Goal: Check status: Check status

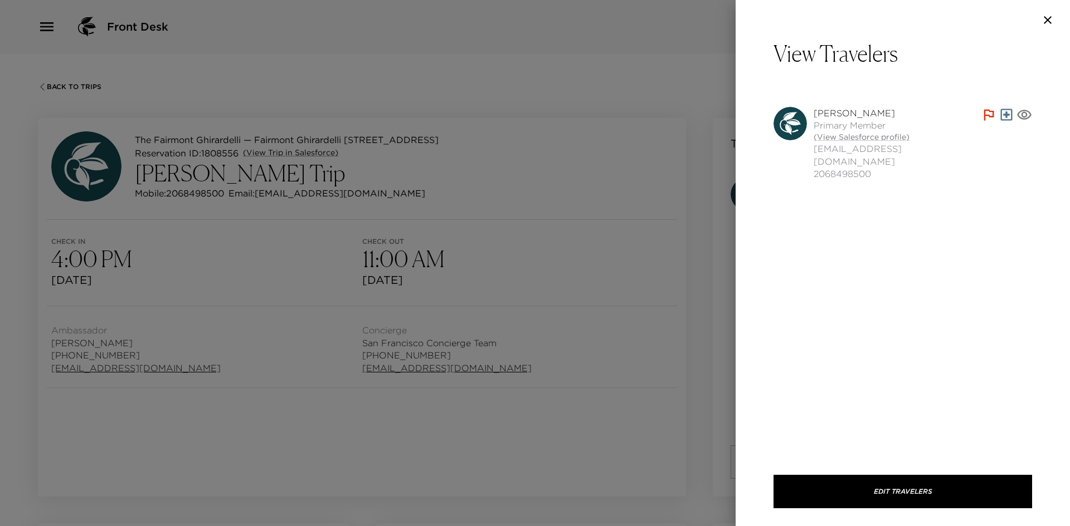
scroll to position [70, 0]
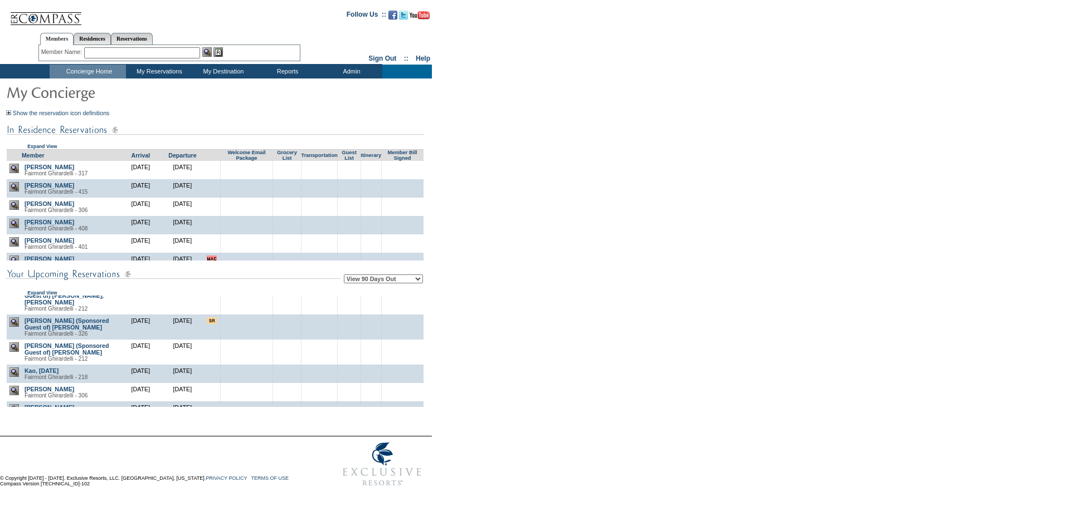
scroll to position [167, 0]
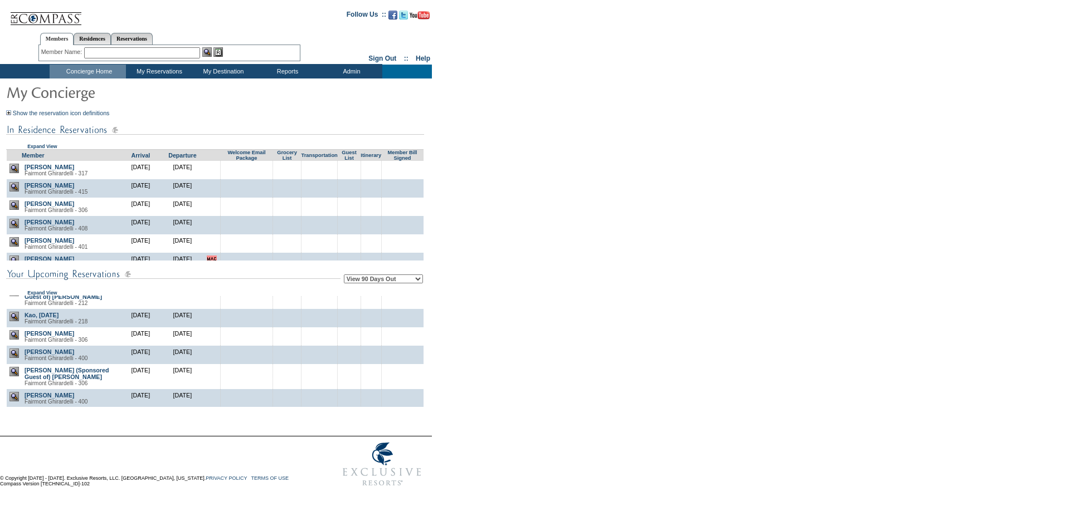
click at [562, 202] on form "Follow Us ::" at bounding box center [533, 248] width 1066 height 490
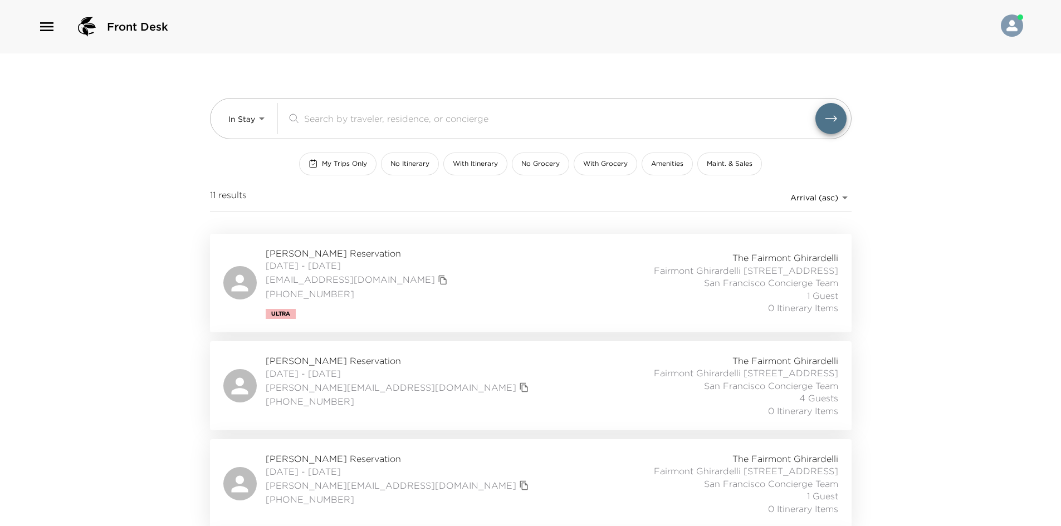
click at [140, 150] on div "Front Desk In Stay In-Stay ​ My Trips Only No Itinerary With Itinerary No Groce…" at bounding box center [530, 263] width 1061 height 526
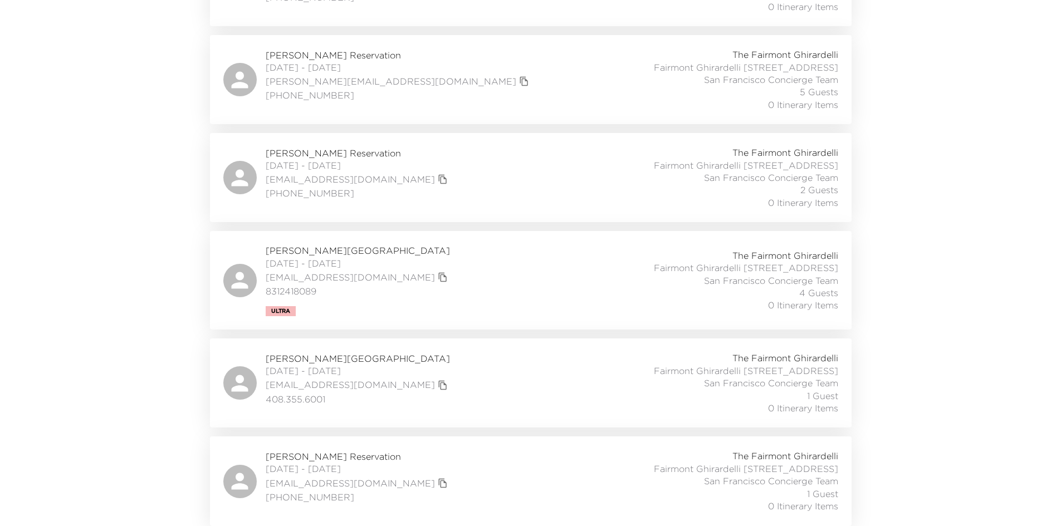
scroll to position [915, 0]
click at [421, 465] on div "[PERSON_NAME] Reservation [DATE] - [DATE] [EMAIL_ADDRESS][DOMAIN_NAME] [PHONE_N…" at bounding box center [530, 481] width 615 height 62
drag, startPoint x: 118, startPoint y: 149, endPoint x: 109, endPoint y: 146, distance: 9.3
drag, startPoint x: 109, startPoint y: 146, endPoint x: 35, endPoint y: 135, distance: 74.9
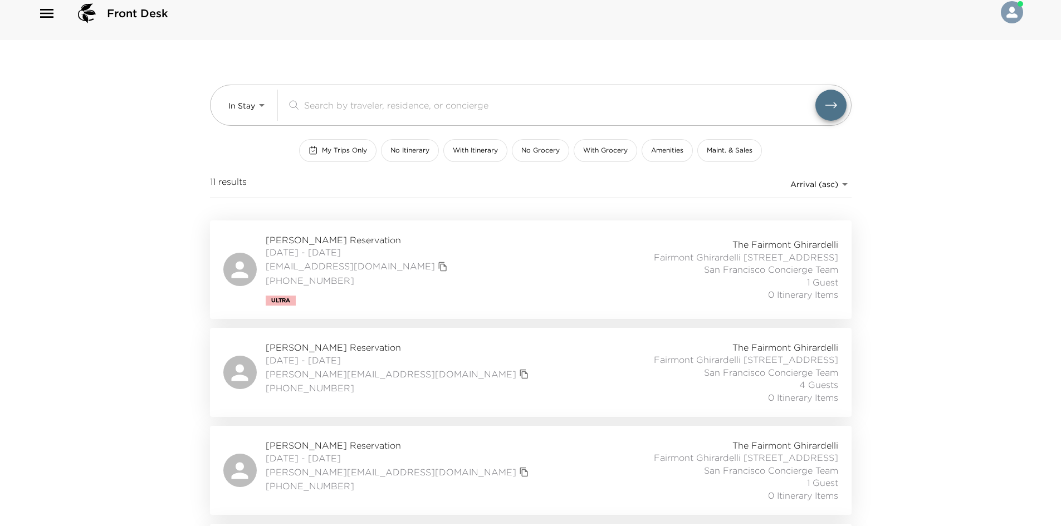
scroll to position [0, 0]
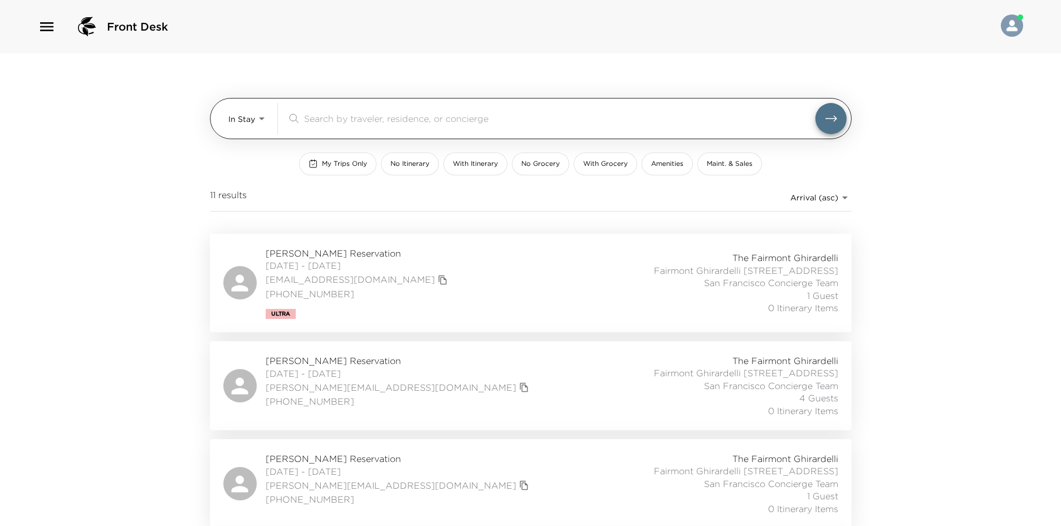
click at [269, 123] on div "In Stay In-Stay ​" at bounding box center [537, 118] width 618 height 31
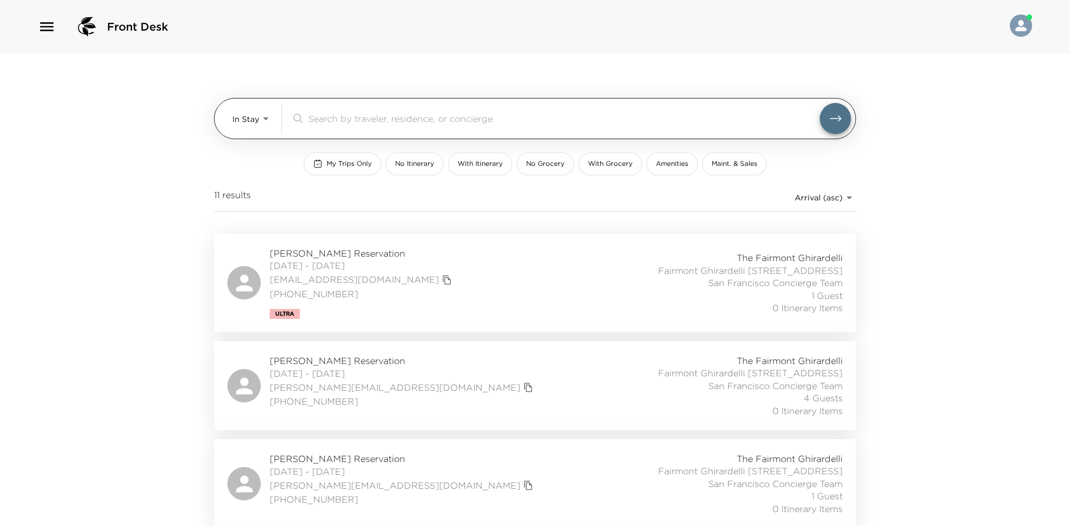
click at [259, 126] on body "Front Desk In Stay In-Stay ​ My Trips Only No Itinerary With Itinerary No Groce…" at bounding box center [535, 263] width 1070 height 526
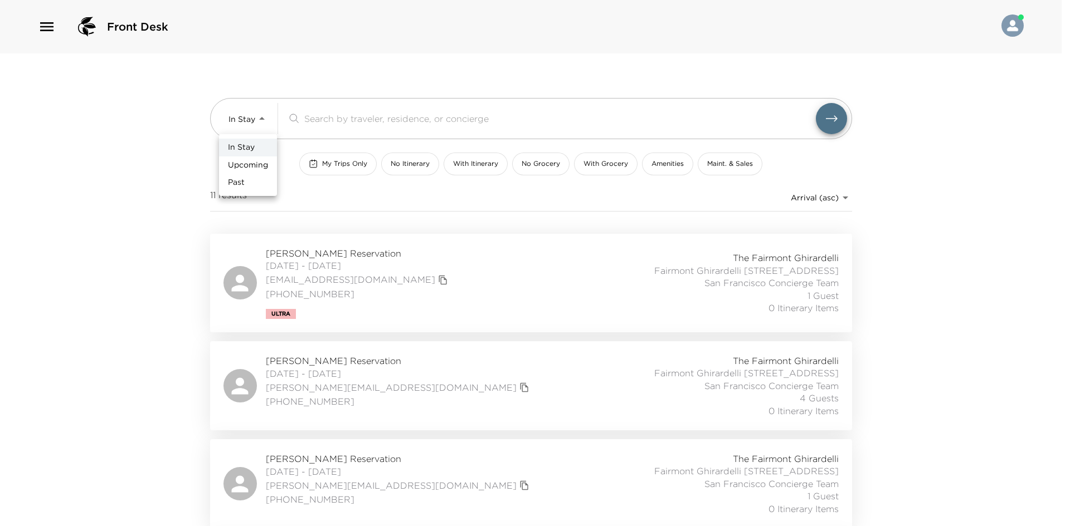
click at [247, 165] on span "Upcoming" at bounding box center [248, 165] width 40 height 11
type input "Upcoming"
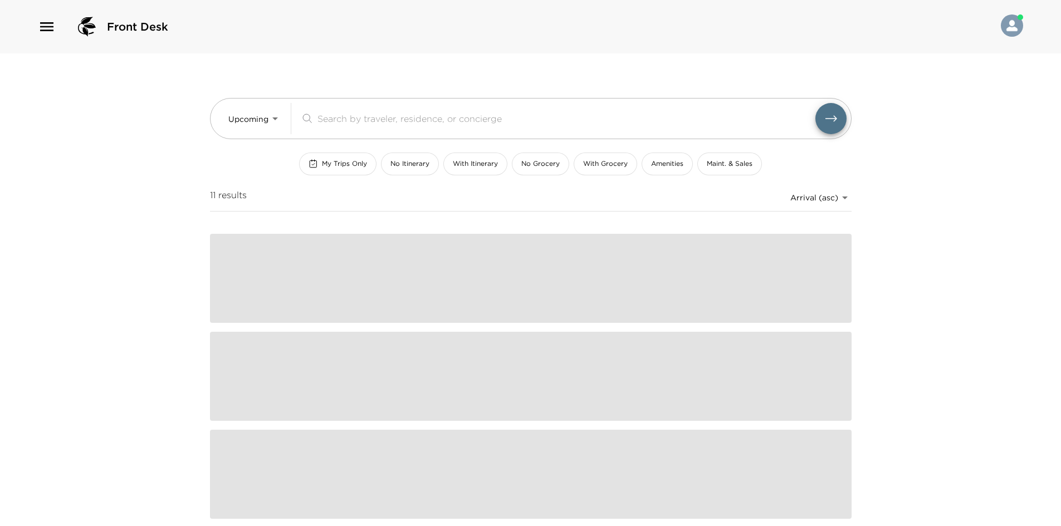
click at [120, 207] on div "Front Desk Upcoming Upcoming ​ My Trips Only No Itinerary With Itinerary No Gro…" at bounding box center [530, 263] width 1061 height 526
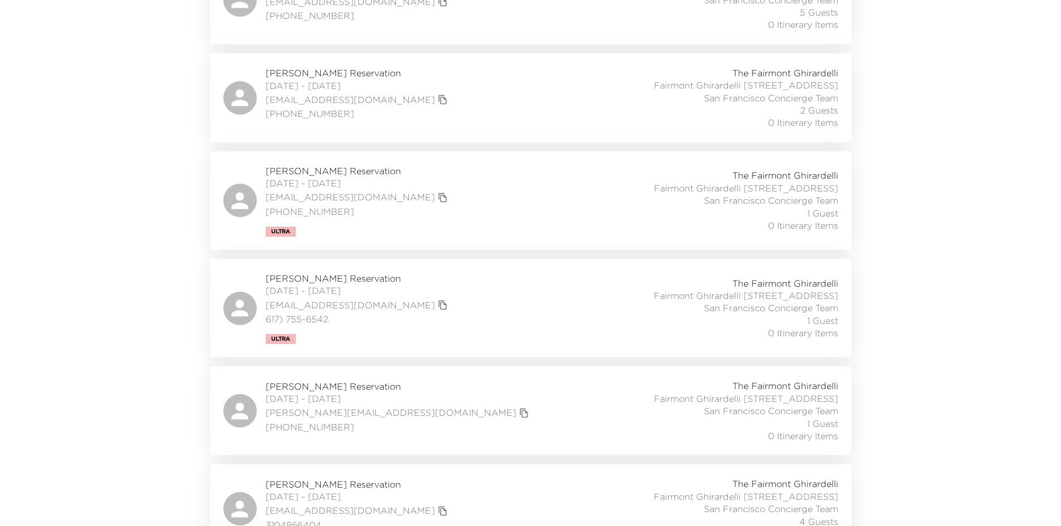
drag, startPoint x: 121, startPoint y: 198, endPoint x: 114, endPoint y: 198, distance: 7.3
drag, startPoint x: 114, startPoint y: 198, endPoint x: 42, endPoint y: 191, distance: 72.2
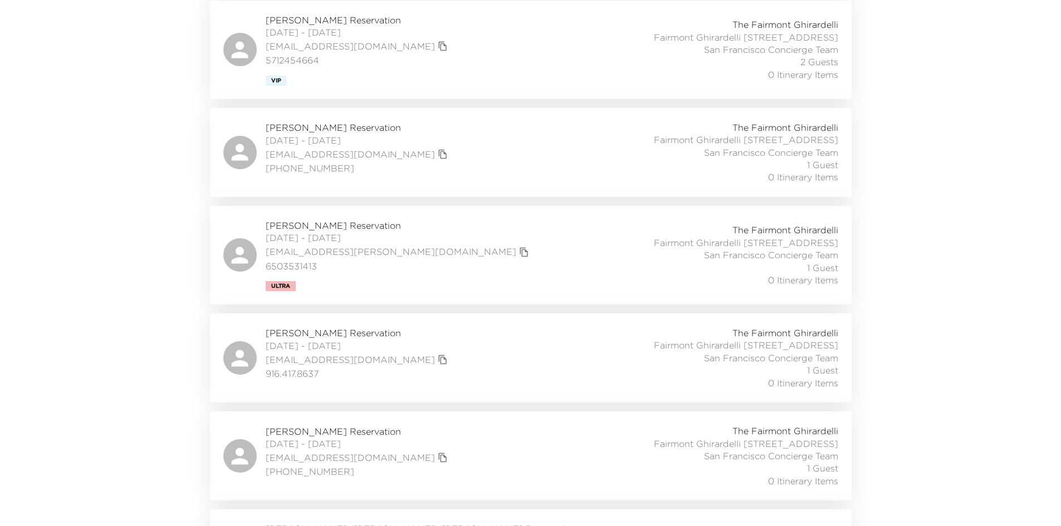
scroll to position [947, 0]
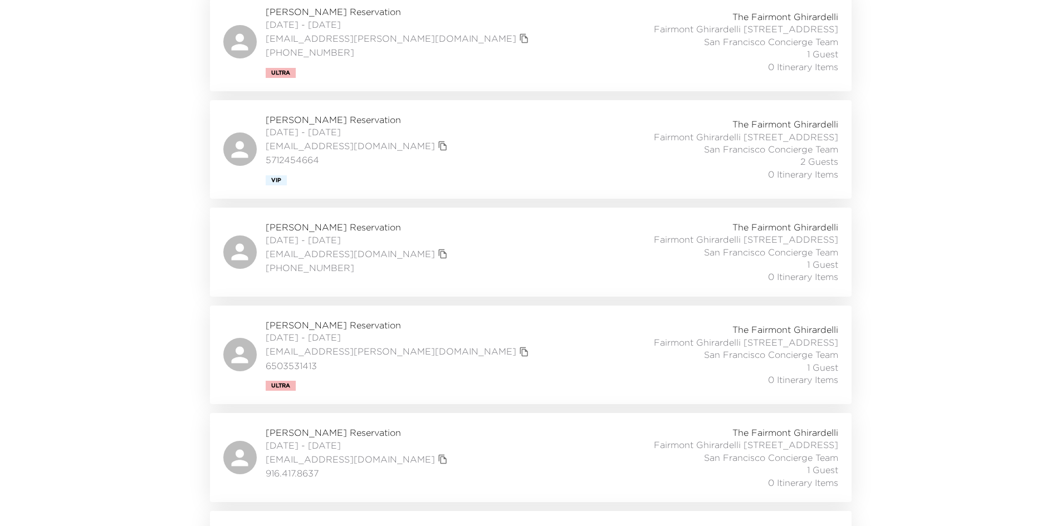
drag, startPoint x: 104, startPoint y: 186, endPoint x: 65, endPoint y: 172, distance: 41.4
